Goal: Information Seeking & Learning: Learn about a topic

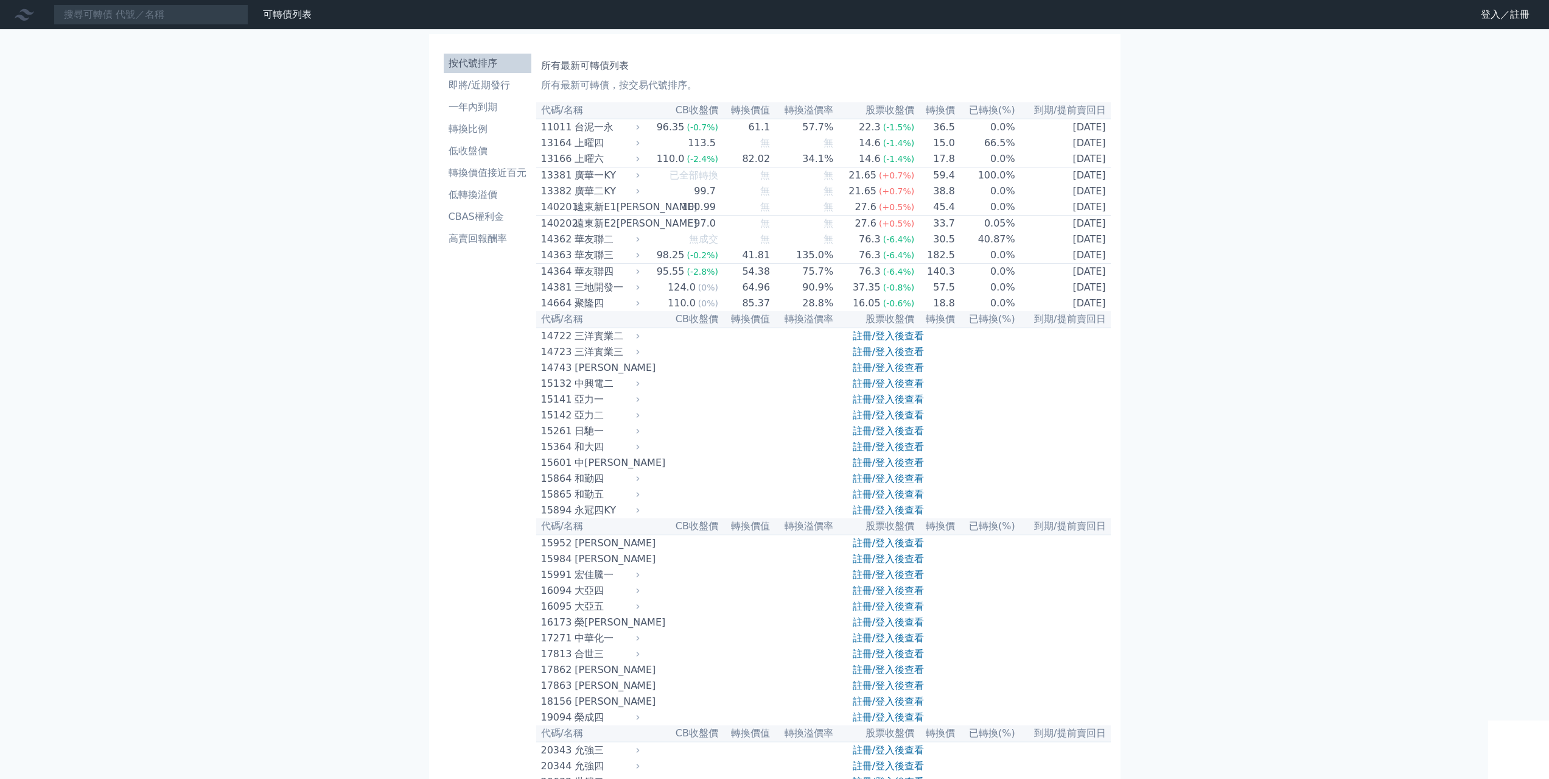
click at [492, 66] on li "按代號排序" at bounding box center [488, 63] width 88 height 15
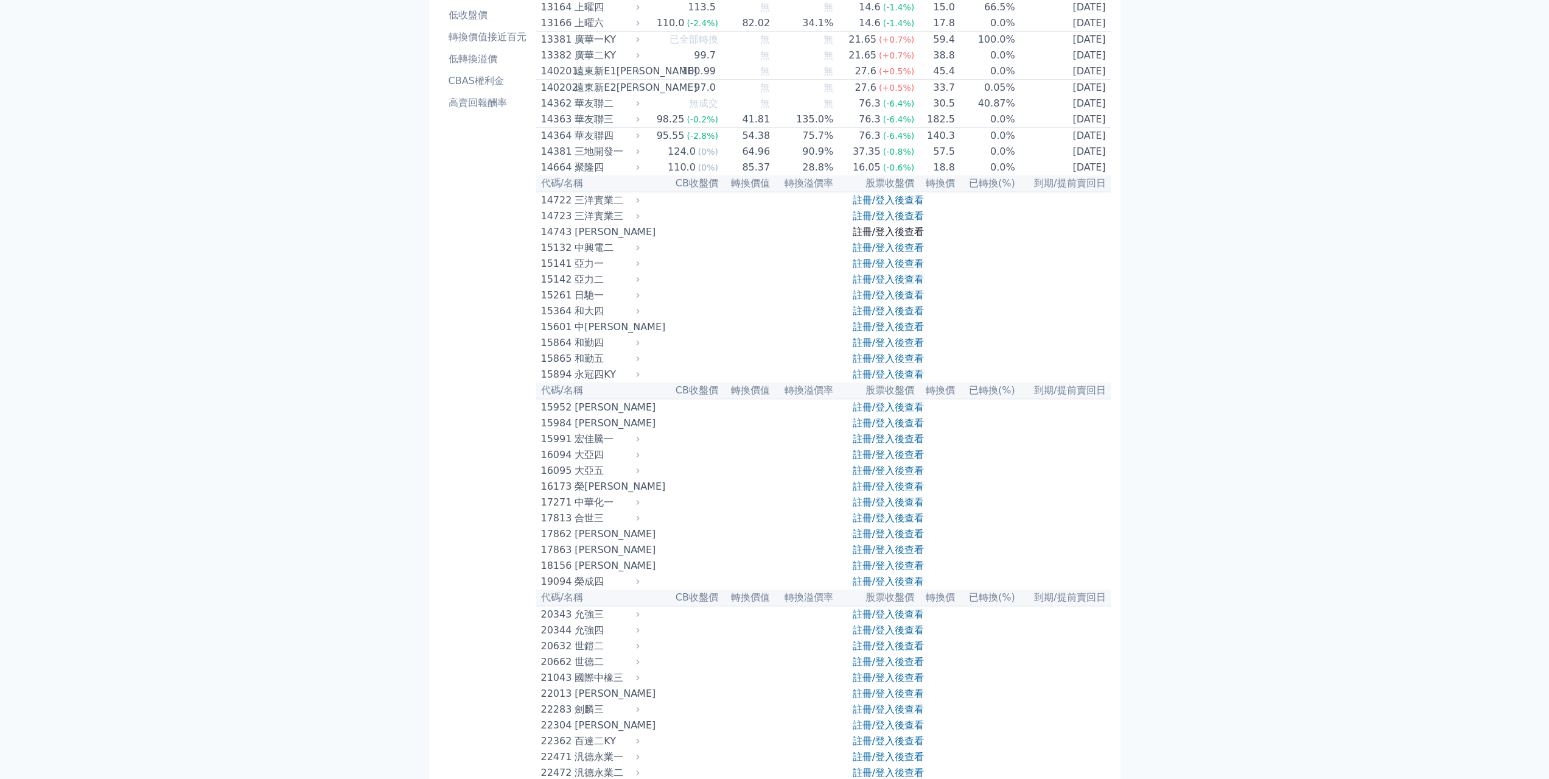
scroll to position [122, 0]
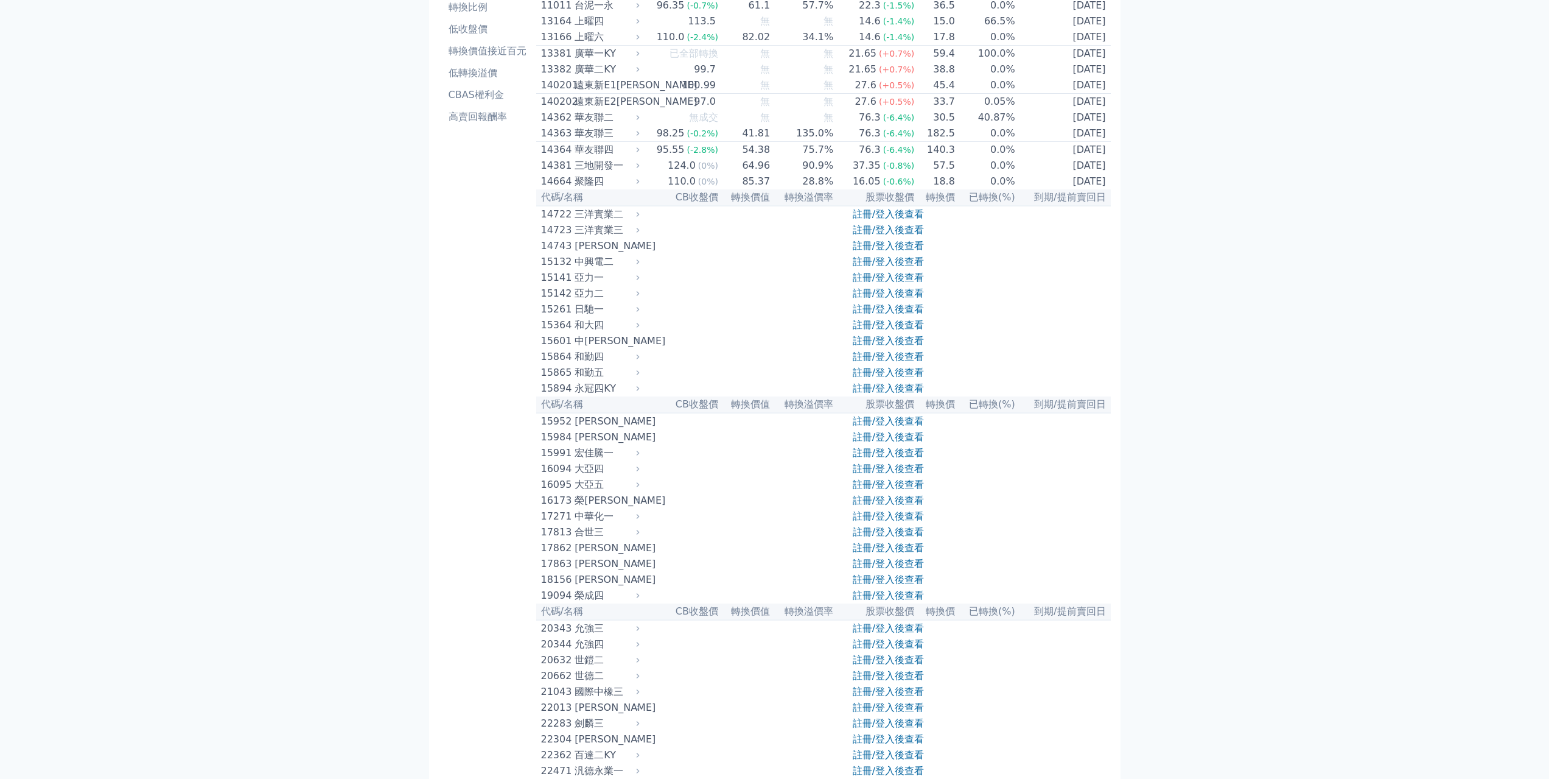
click at [900, 220] on link "註冊/登入後查看" at bounding box center [888, 214] width 71 height 12
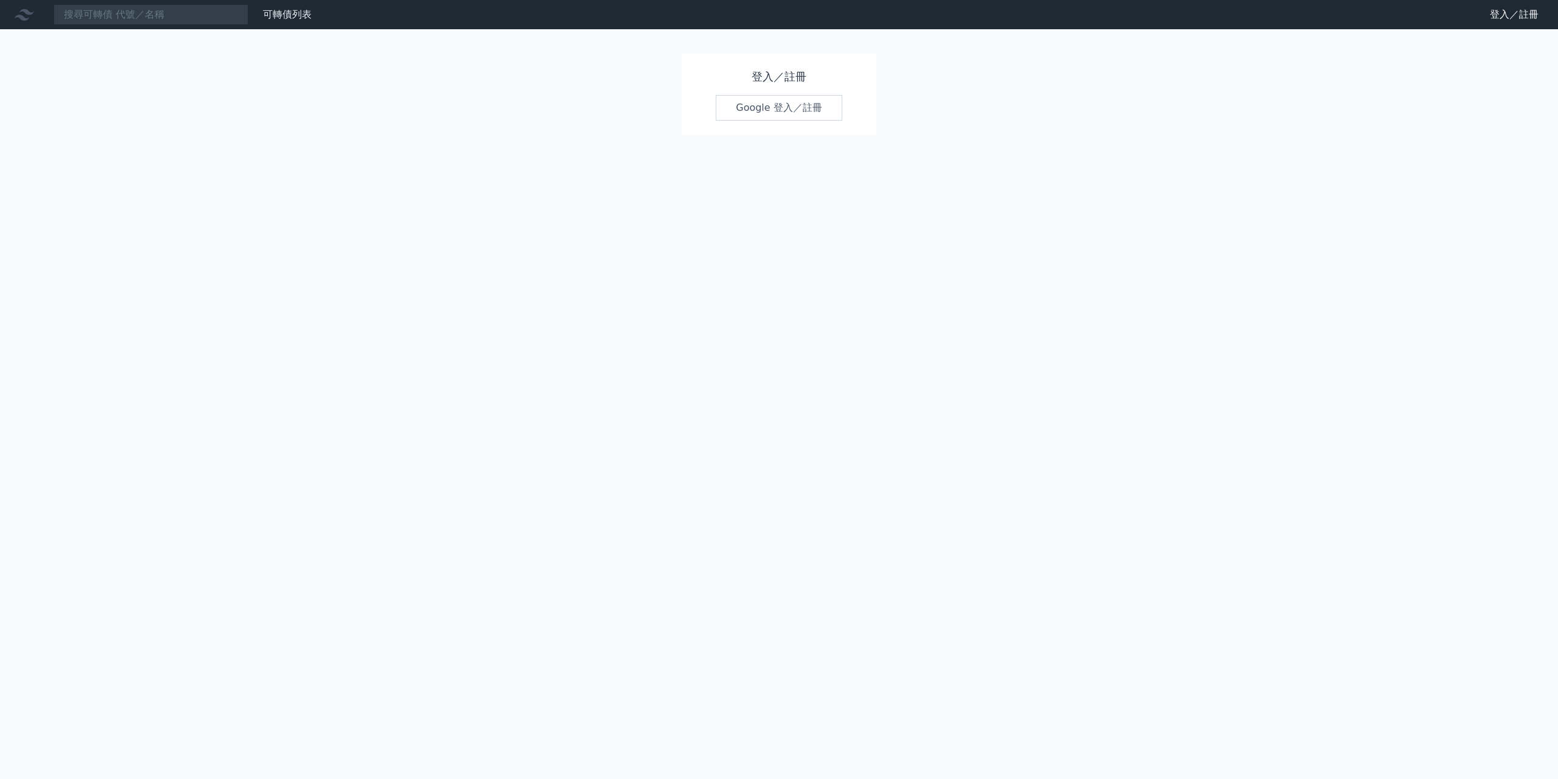
click at [793, 122] on div "登入／註冊 Google 登入／註冊" at bounding box center [779, 95] width 195 height 82
click at [808, 108] on link "Google 登入／註冊" at bounding box center [779, 108] width 127 height 26
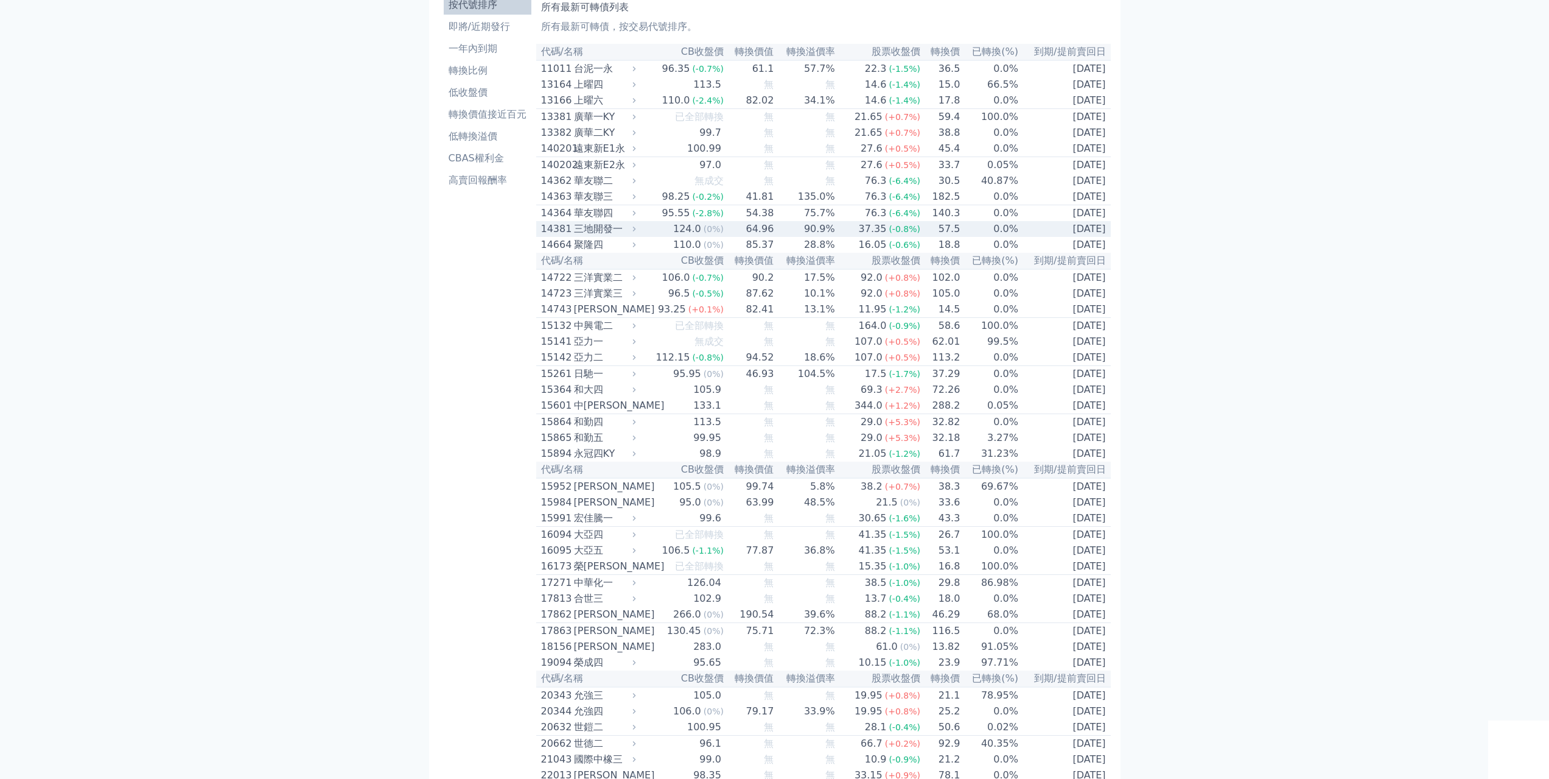
scroll to position [61, 0]
click at [707, 360] on span "(-0.8%)" at bounding box center [708, 355] width 32 height 10
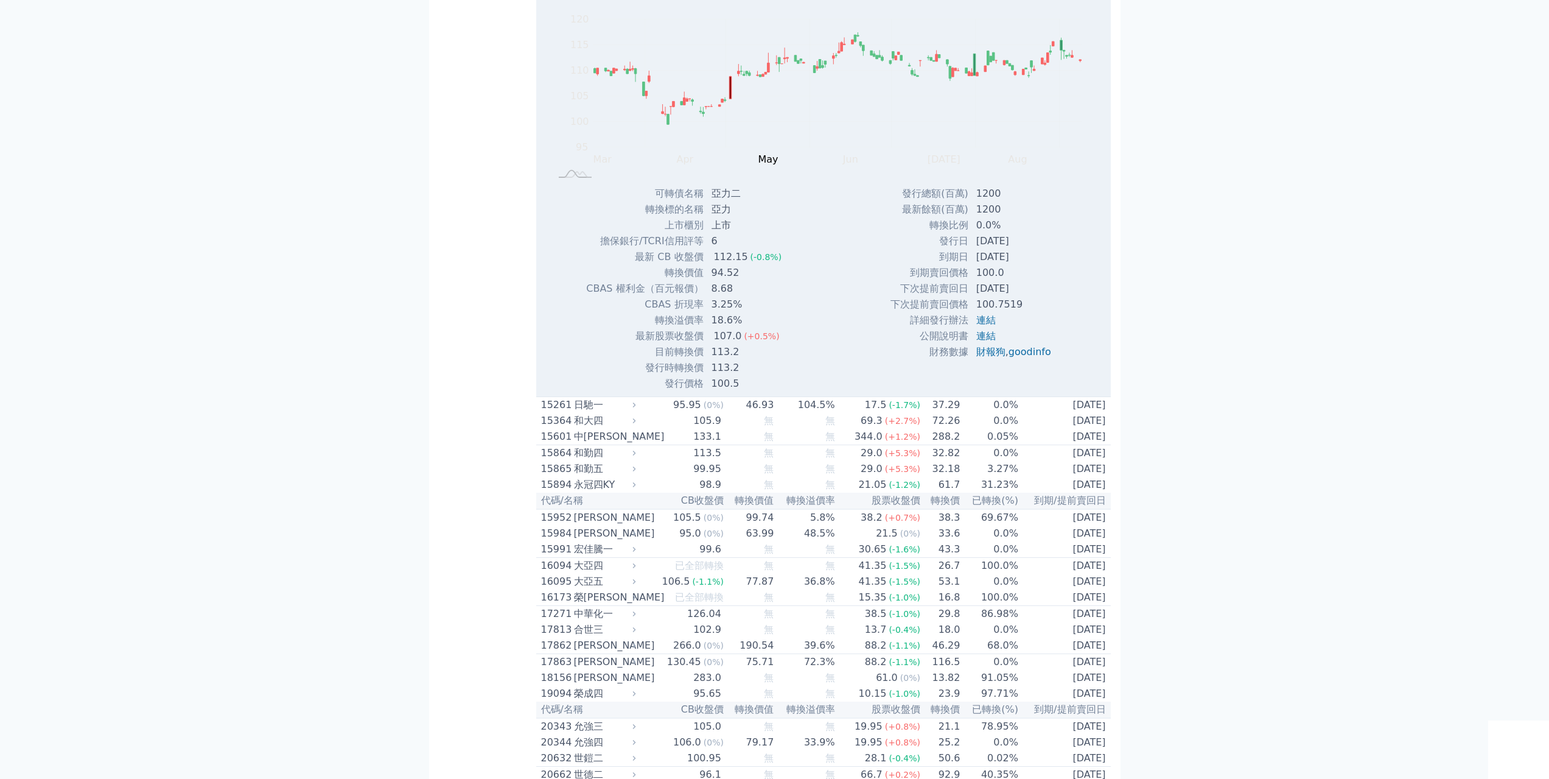
scroll to position [426, 0]
click at [710, 457] on div "113.5" at bounding box center [707, 450] width 33 height 15
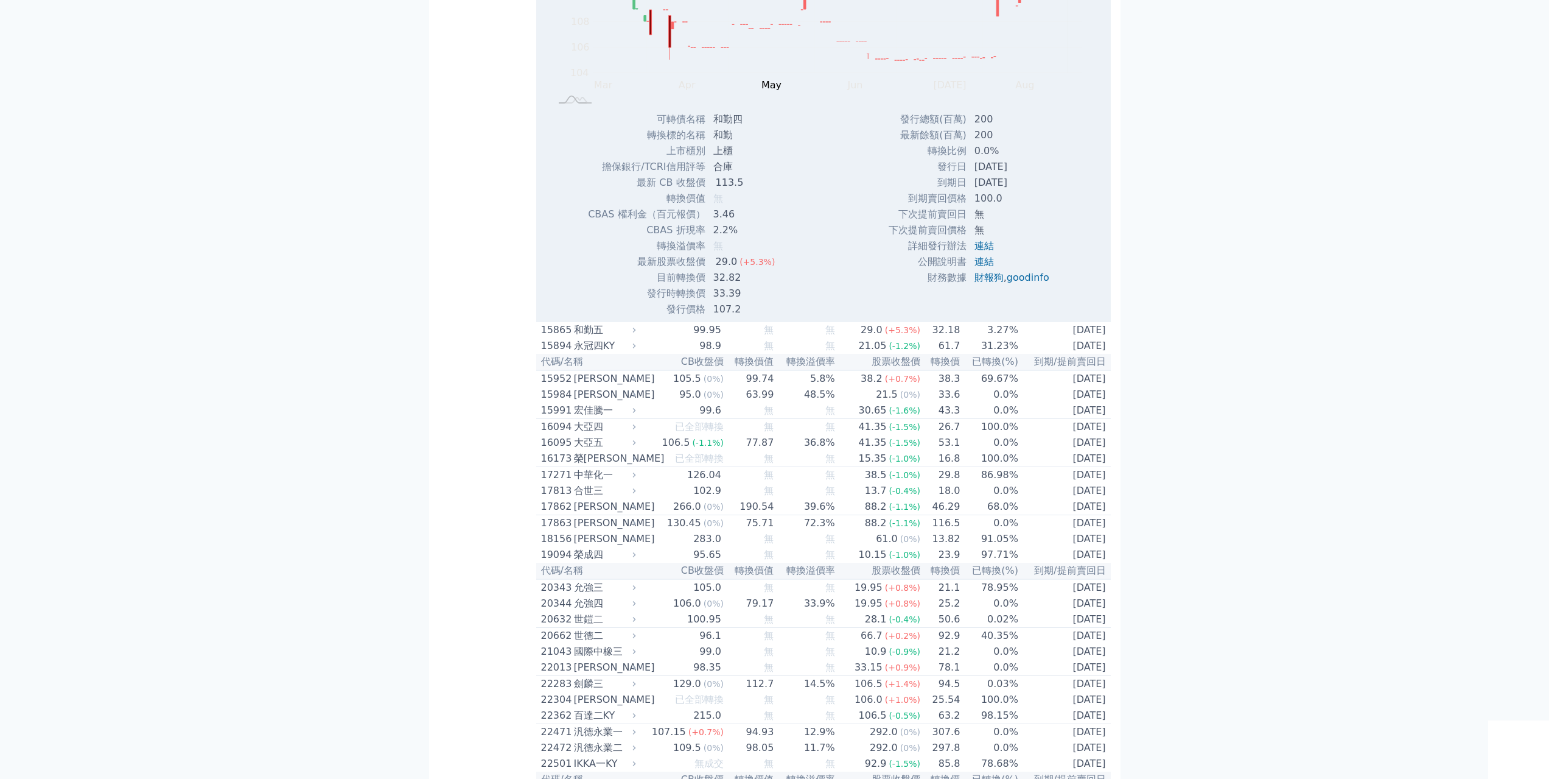
scroll to position [974, 0]
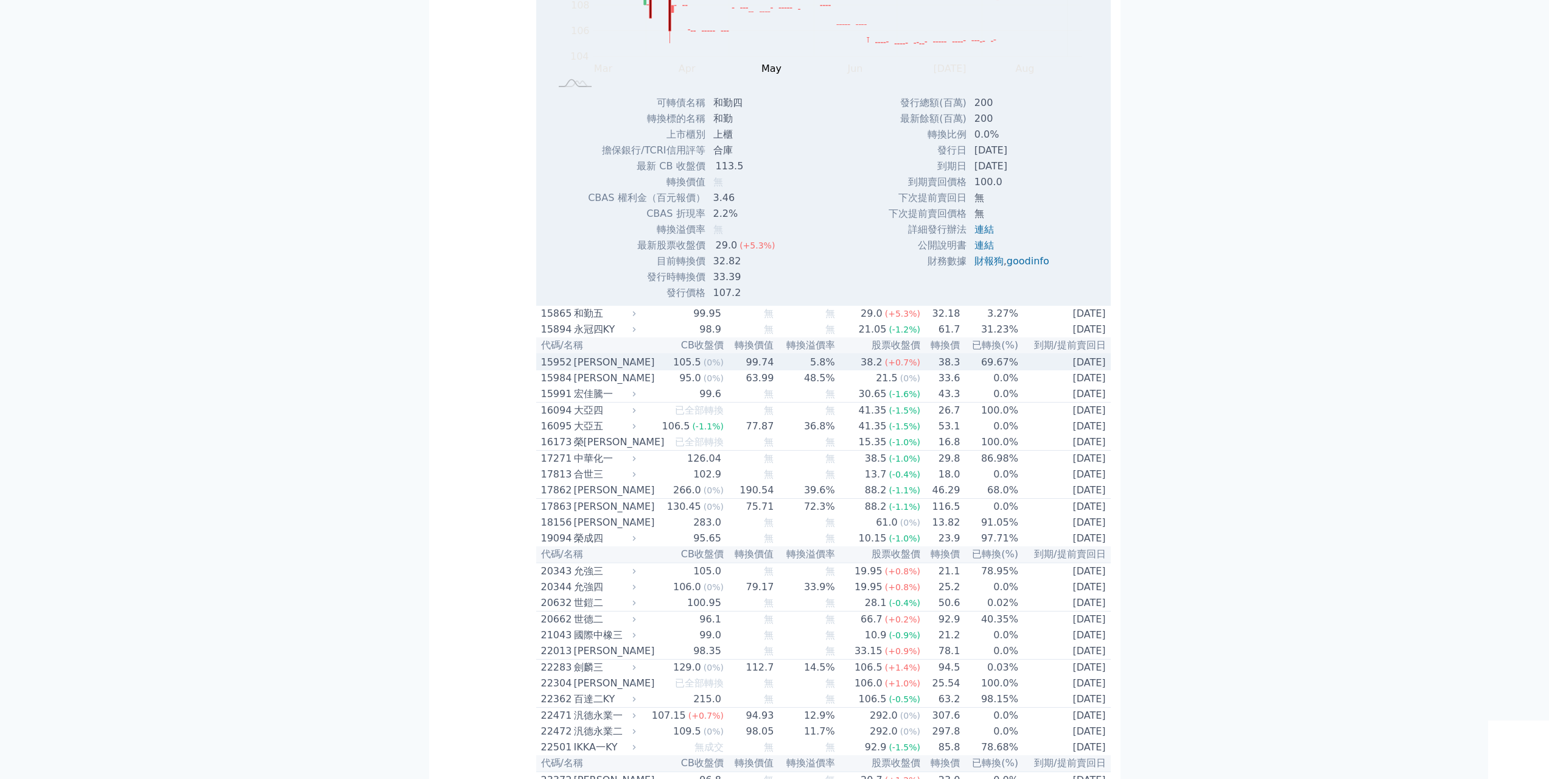
click at [712, 367] on span "(0%)" at bounding box center [714, 362] width 20 height 10
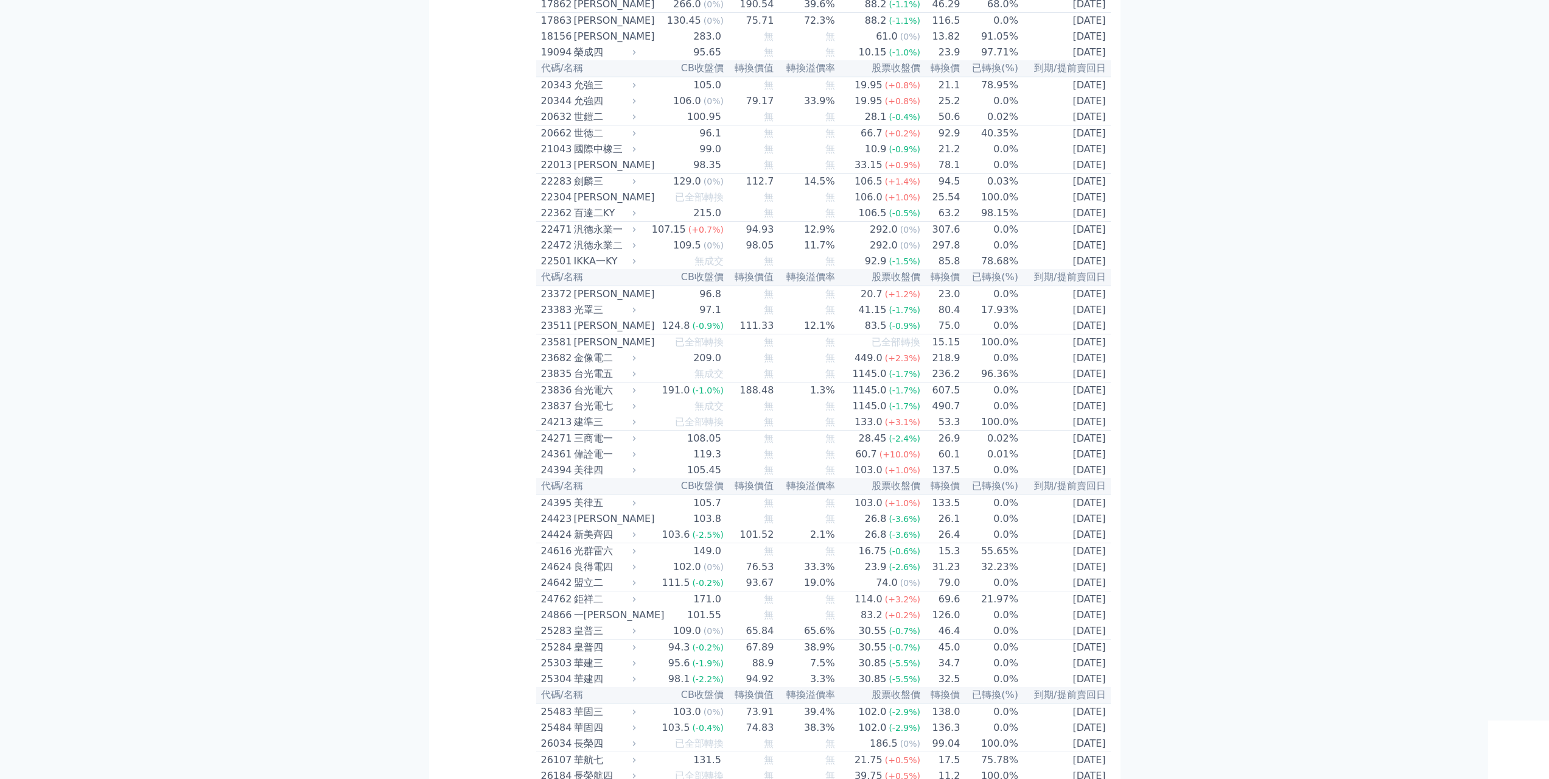
scroll to position [1887, 0]
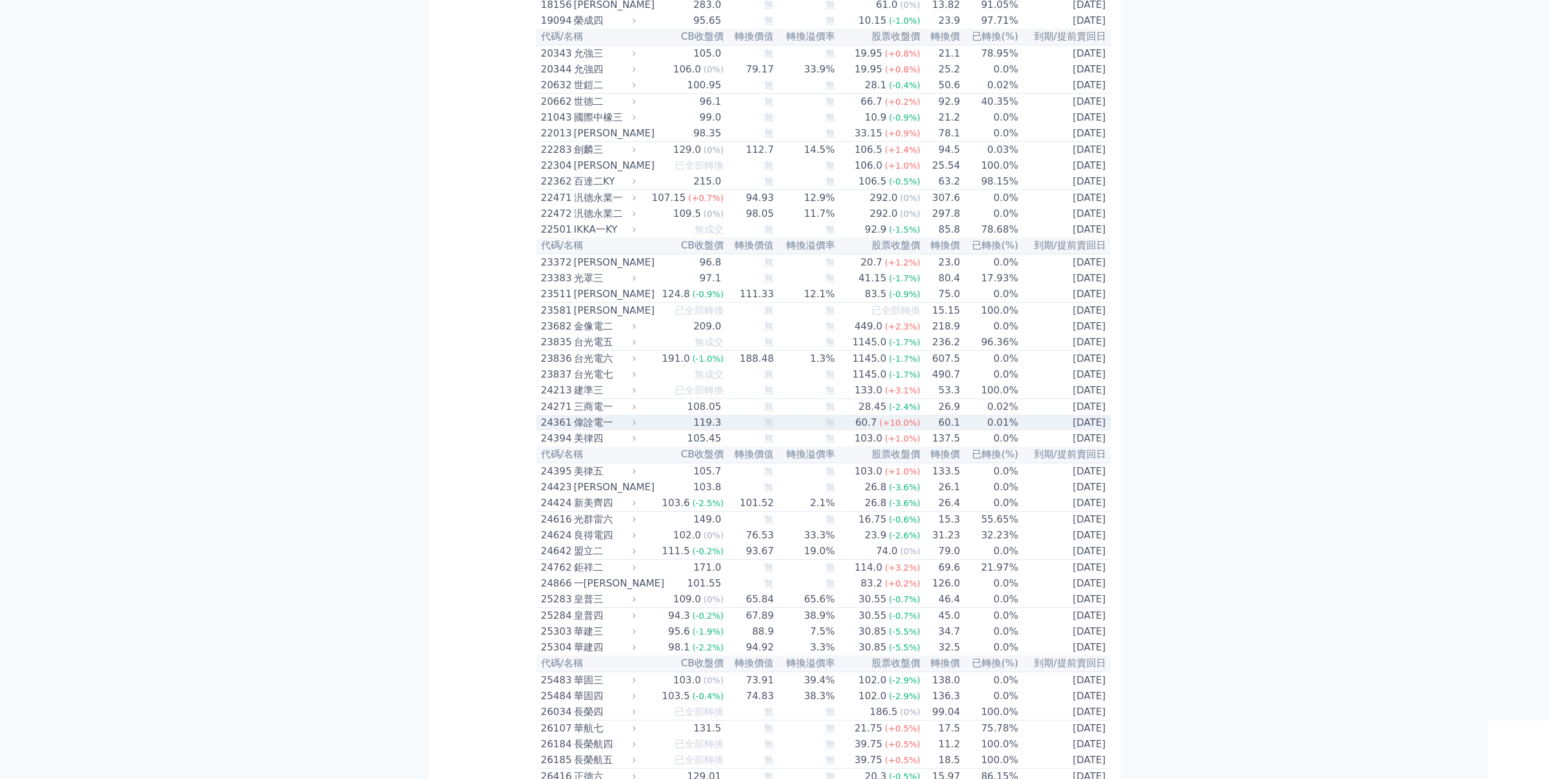
click at [705, 430] on div "119.3" at bounding box center [707, 422] width 33 height 15
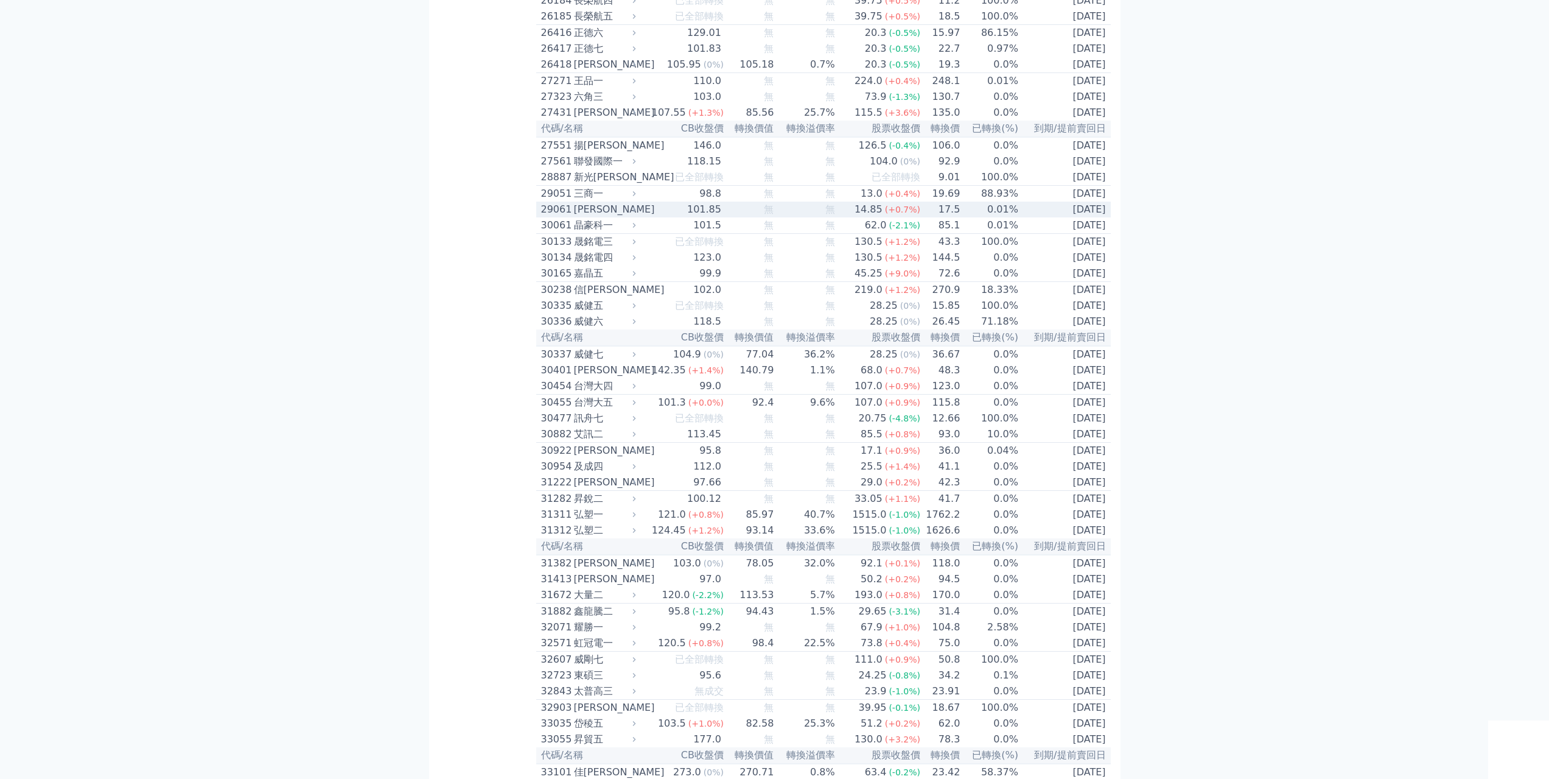
scroll to position [3044, 0]
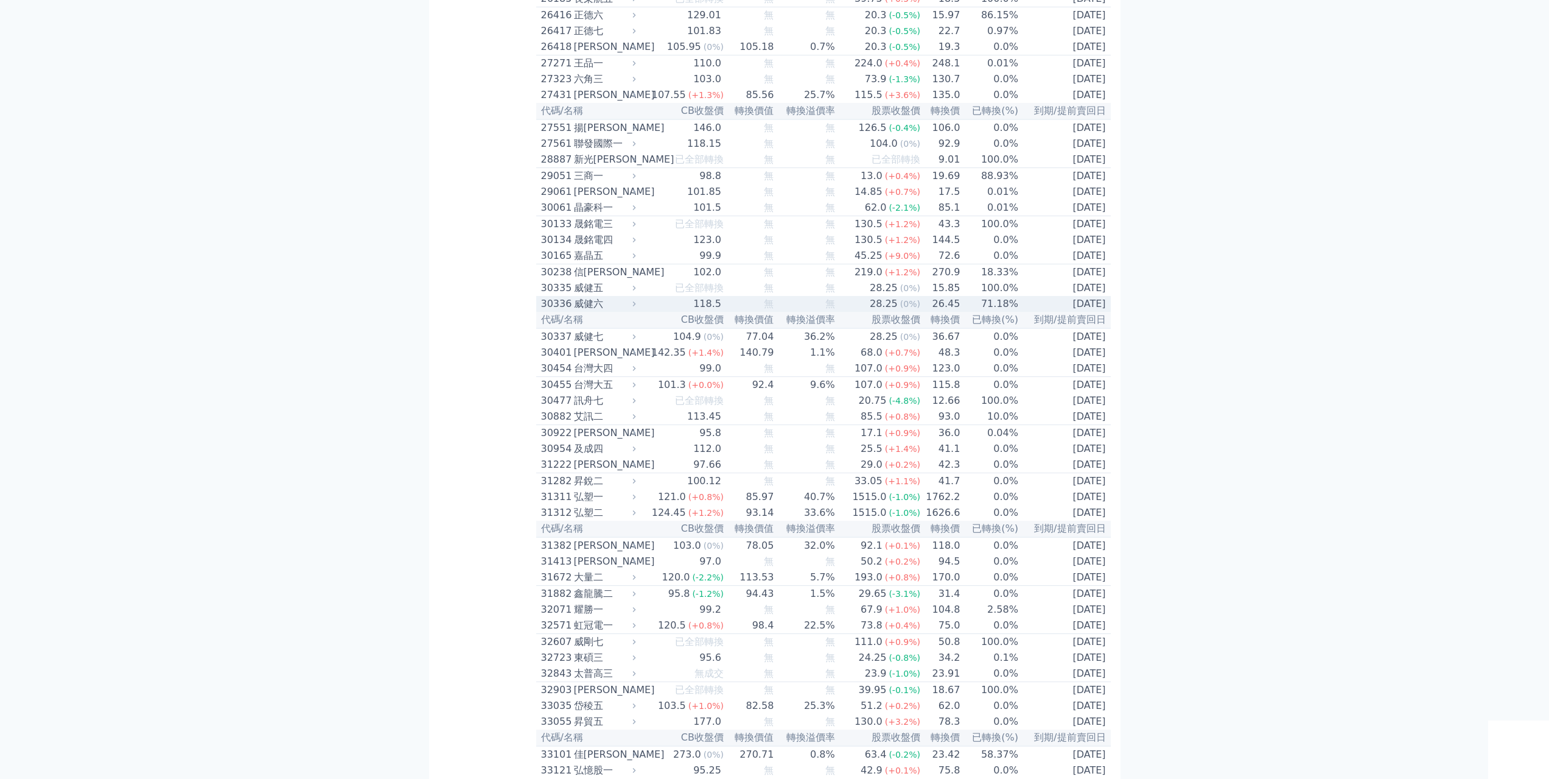
click at [703, 311] on div "118.5" at bounding box center [707, 303] width 33 height 15
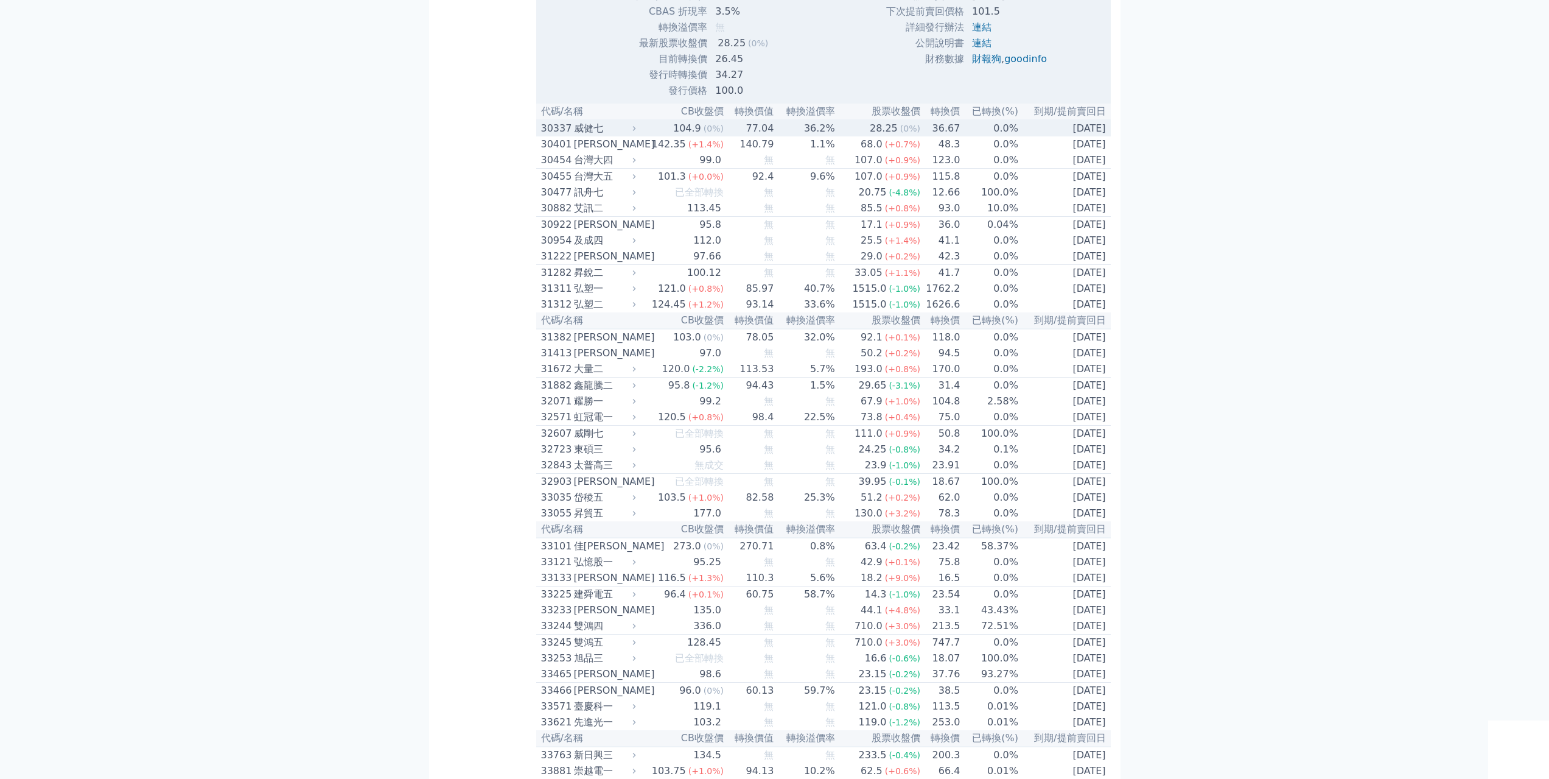
scroll to position [3653, 0]
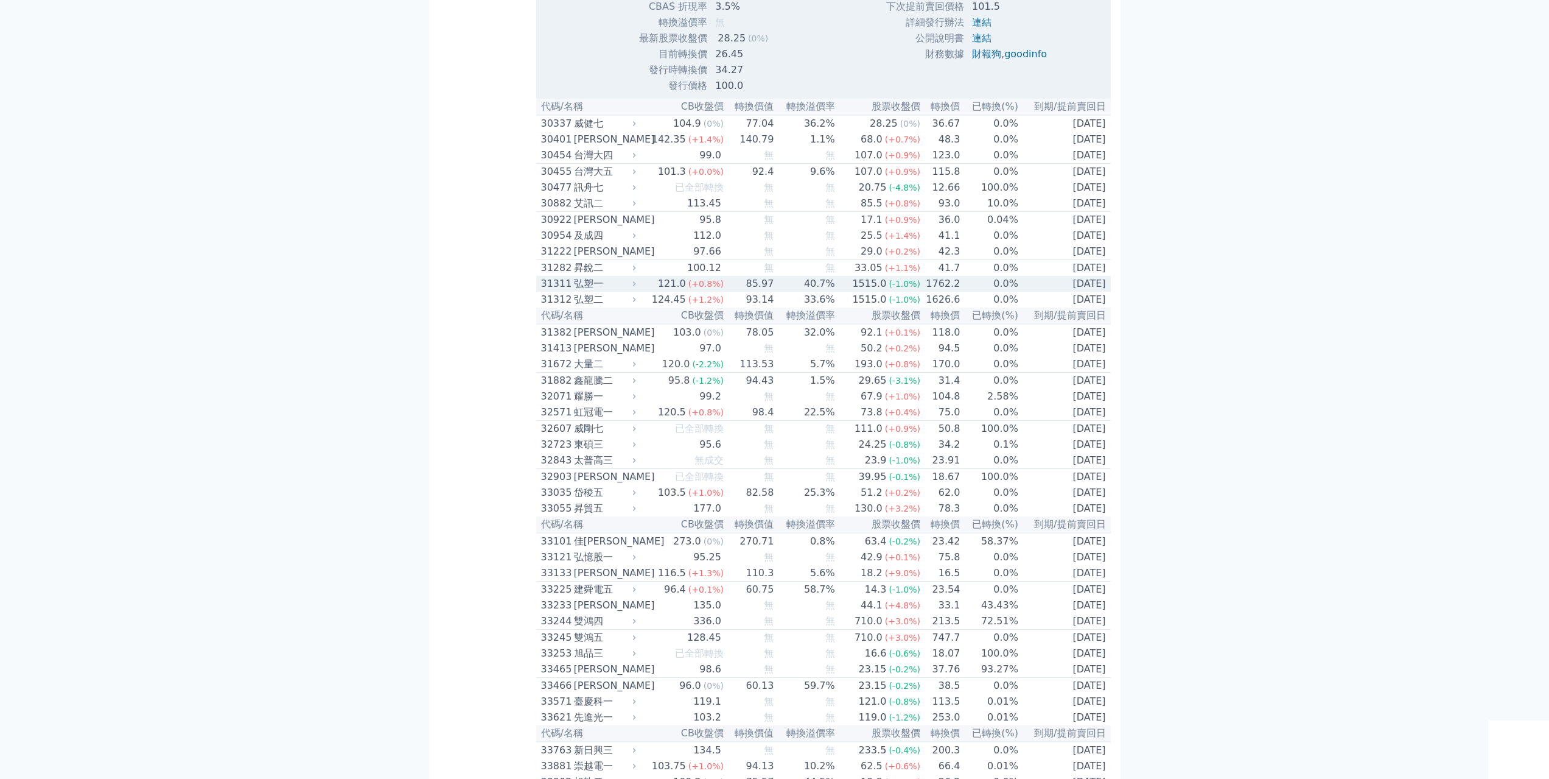
click at [715, 289] on span "(+0.8%)" at bounding box center [706, 284] width 35 height 10
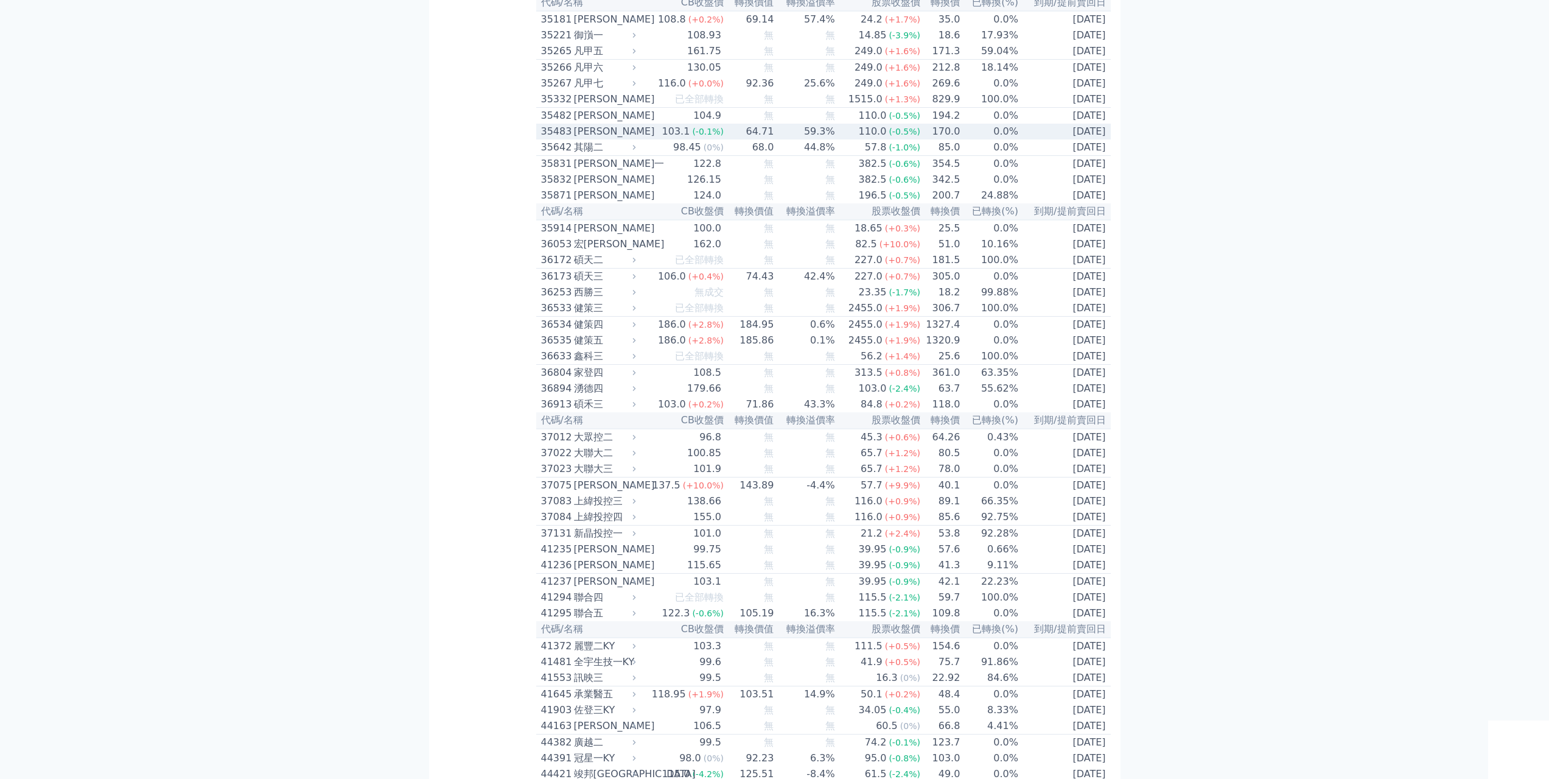
scroll to position [4992, 0]
